Goal: Information Seeking & Learning: Learn about a topic

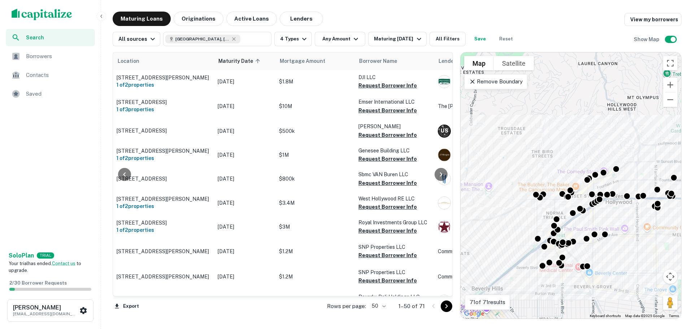
scroll to position [0, 93]
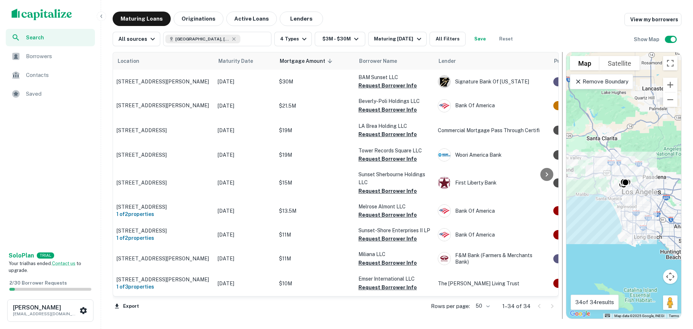
drag, startPoint x: 456, startPoint y: 261, endPoint x: 562, endPoint y: 259, distance: 106.1
click at [562, 259] on div at bounding box center [562, 185] width 7 height 267
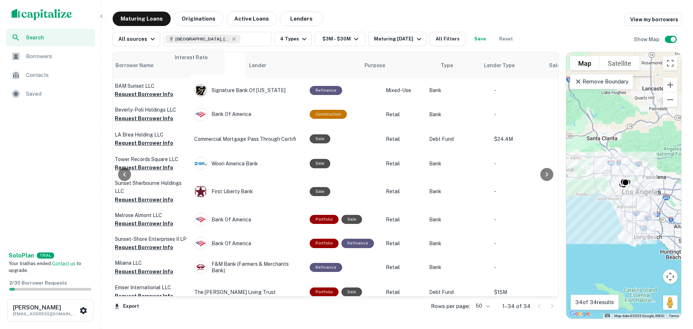
scroll to position [0, 243]
drag, startPoint x: 400, startPoint y: 69, endPoint x: 210, endPoint y: 67, distance: 189.9
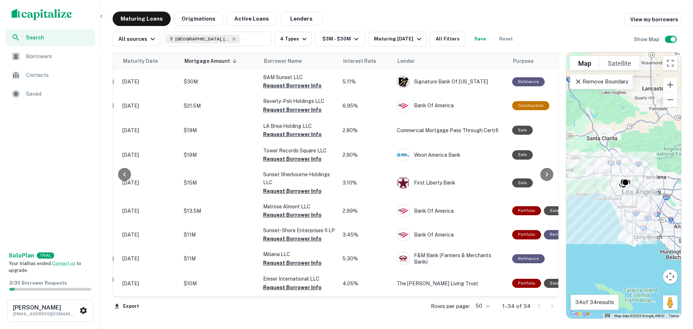
scroll to position [0, 41]
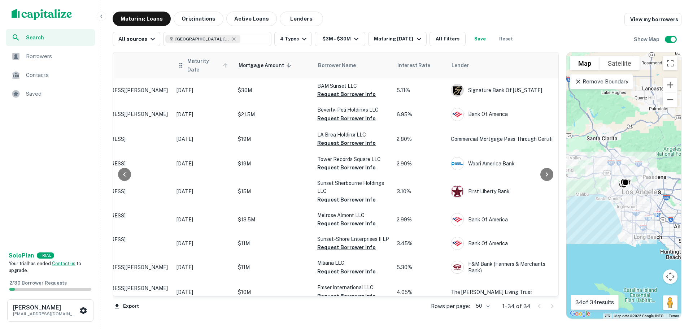
click at [200, 62] on span "Maturity Date" at bounding box center [208, 65] width 43 height 17
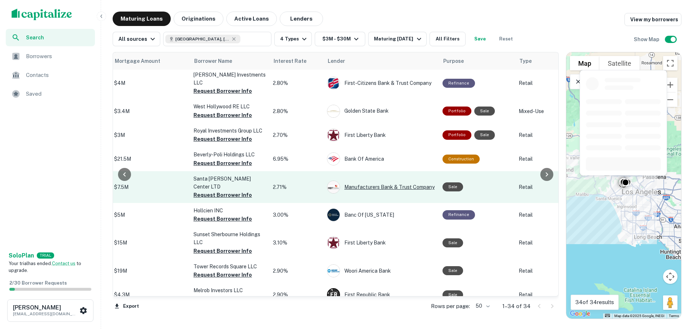
scroll to position [0, 165]
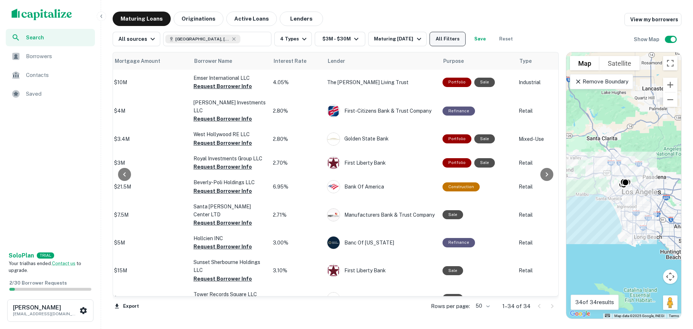
click at [450, 37] on button "All Filters" at bounding box center [448, 39] width 36 height 14
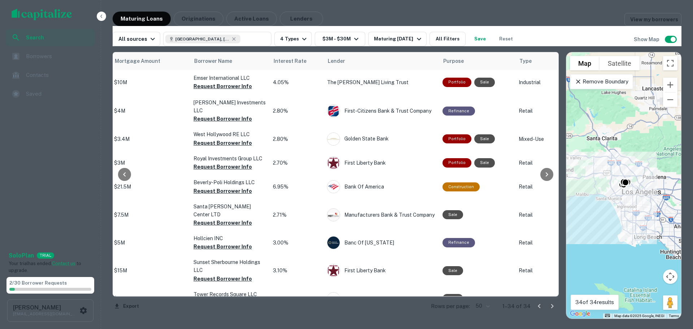
scroll to position [0, 0]
click at [295, 202] on div at bounding box center [346, 164] width 693 height 329
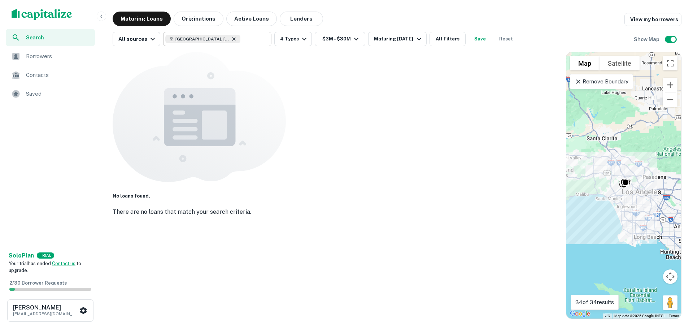
click at [232, 39] on icon at bounding box center [233, 38] width 3 height 3
type input "**********"
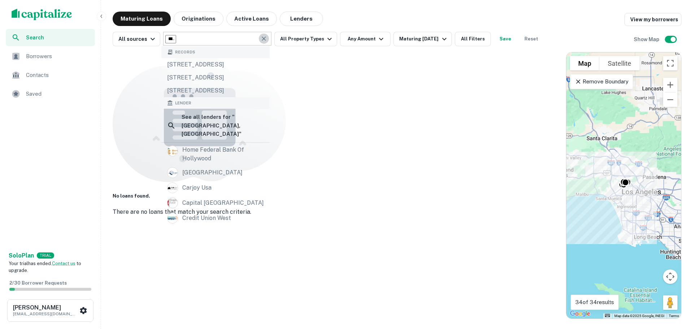
click at [261, 39] on icon "Clear" at bounding box center [263, 38] width 7 height 7
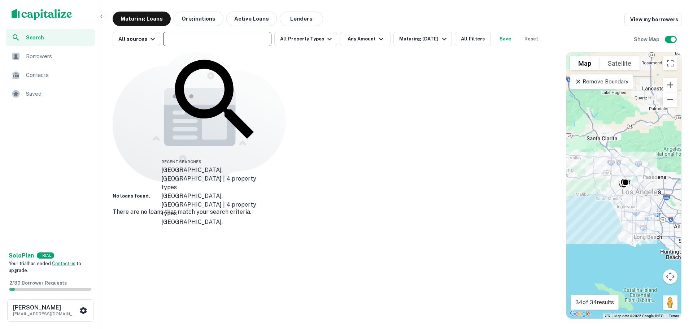
click at [412, 104] on div "No loans found. There are no loans that match your search criteria." at bounding box center [336, 137] width 446 height 170
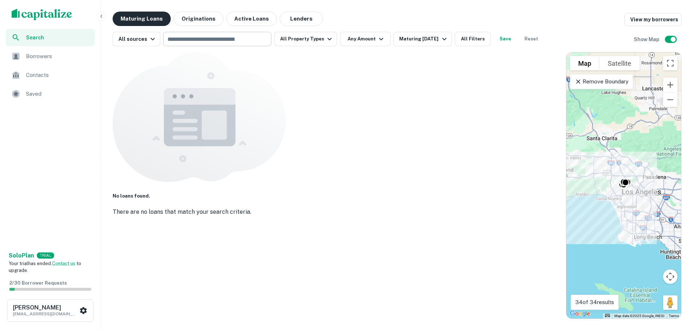
click at [127, 19] on button "Maturing Loans" at bounding box center [142, 19] width 58 height 14
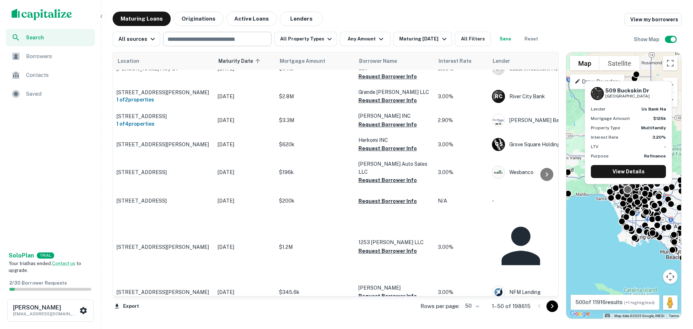
scroll to position [72, 0]
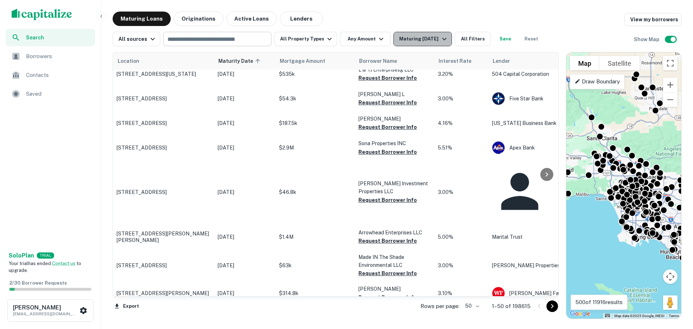
click at [444, 43] on icon "button" at bounding box center [444, 39] width 9 height 9
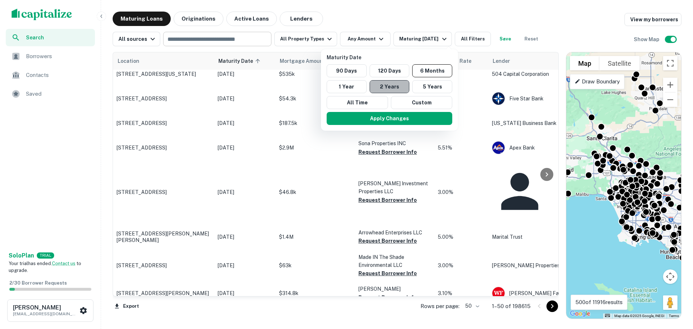
click at [386, 86] on button "2 Years" at bounding box center [390, 86] width 40 height 13
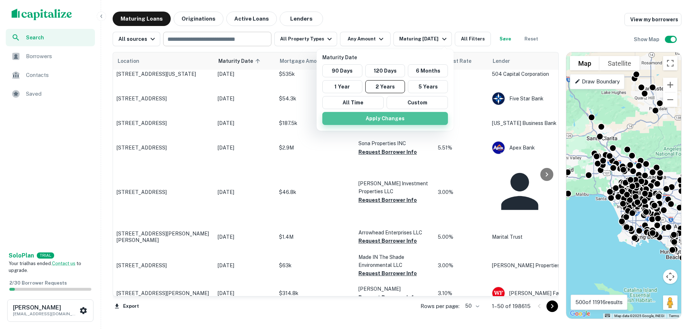
click at [375, 120] on button "Apply Changes" at bounding box center [385, 118] width 126 height 13
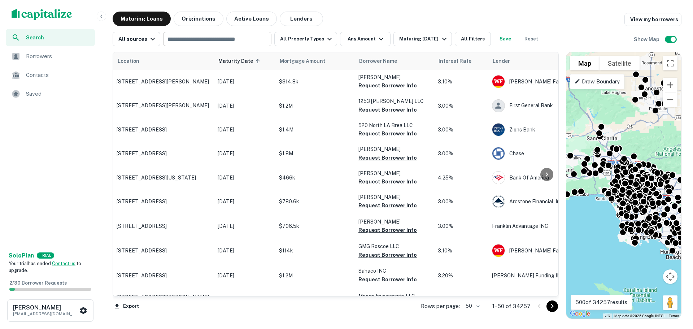
click at [519, 8] on div "Search Borrowers Contacts Saved Solo Plan TRIAL Your trial has ended. Contact u…" at bounding box center [346, 164] width 693 height 329
